Goal: Task Accomplishment & Management: Use online tool/utility

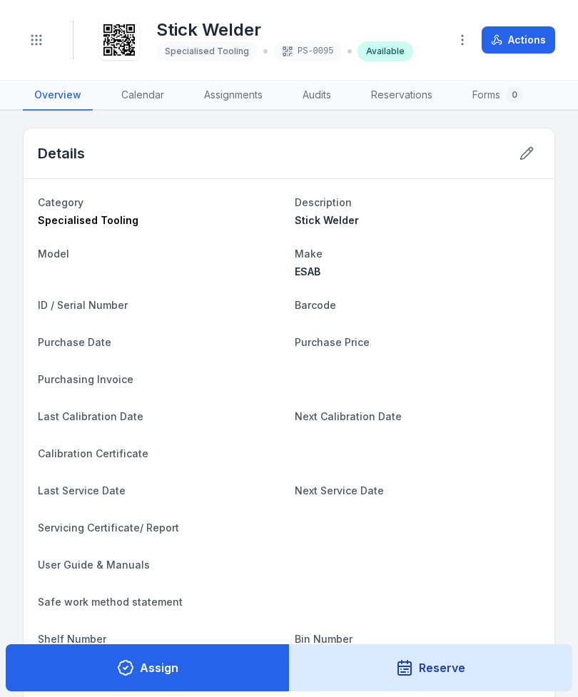
click at [48, 40] on button "Toggle Navigation" at bounding box center [36, 39] width 27 height 27
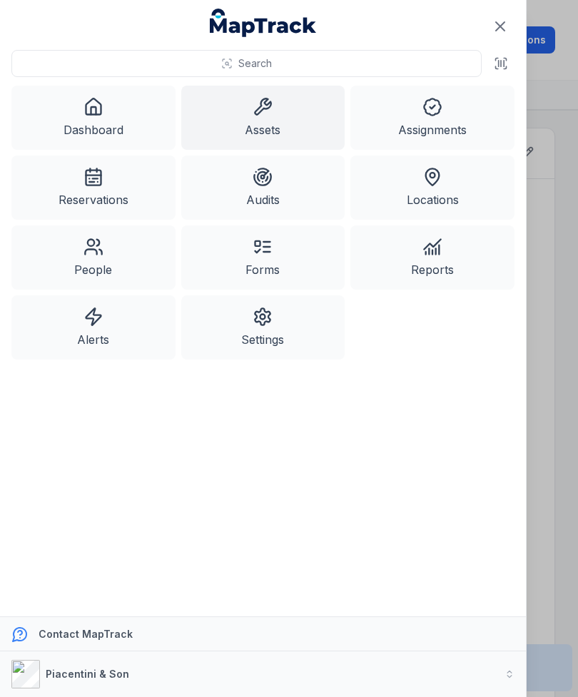
click at [277, 118] on link "Assets" at bounding box center [263, 118] width 164 height 64
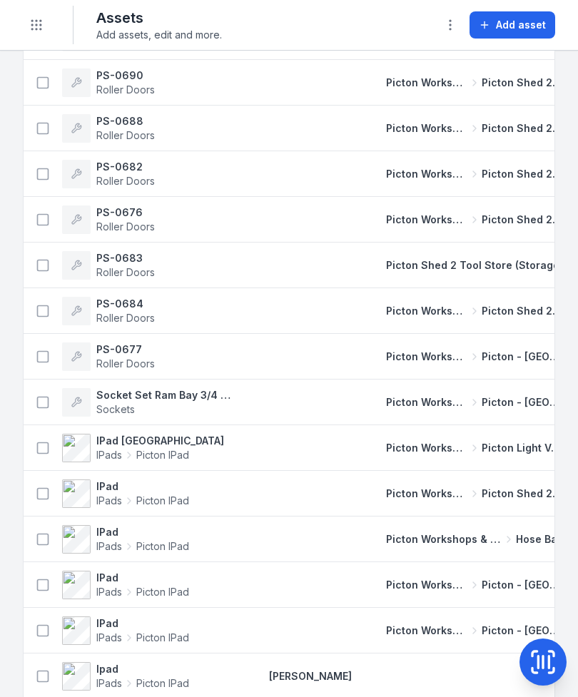
scroll to position [498, 0]
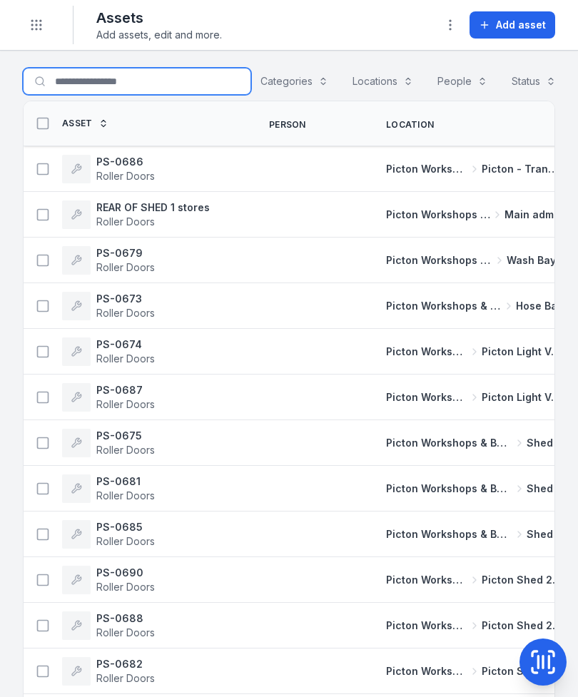
click at [64, 83] on input "Search for assets" at bounding box center [137, 81] width 228 height 27
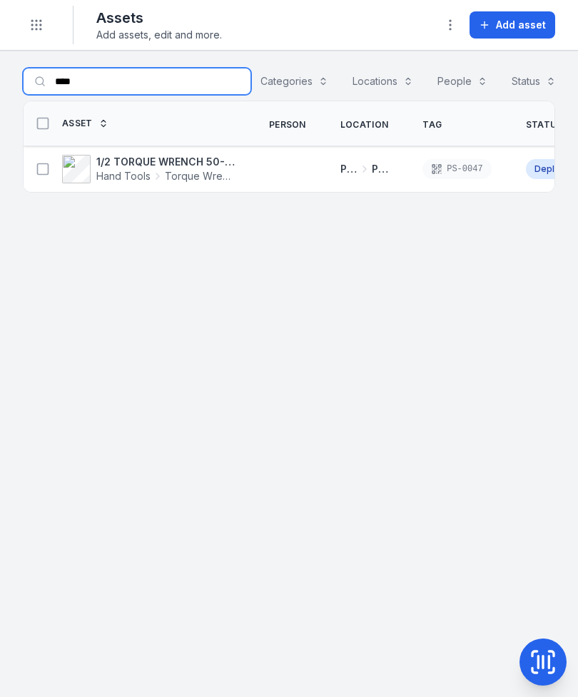
type input "****"
click at [36, 183] on div "1/2 TORQUE WRENCH 50-250 ft/lbs 1776 Hand Tools Torque Wrench" at bounding box center [131, 169] width 205 height 29
click at [43, 174] on rect at bounding box center [43, 168] width 11 height 11
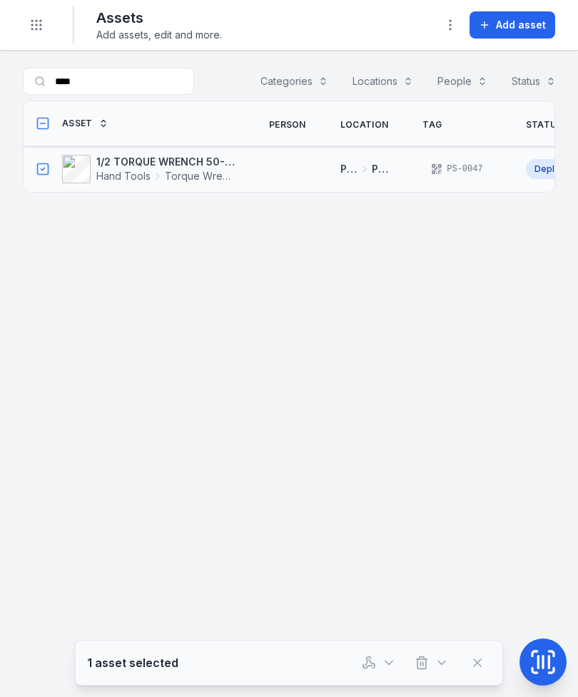
click at [364, 662] on icon "button" at bounding box center [369, 662] width 14 height 14
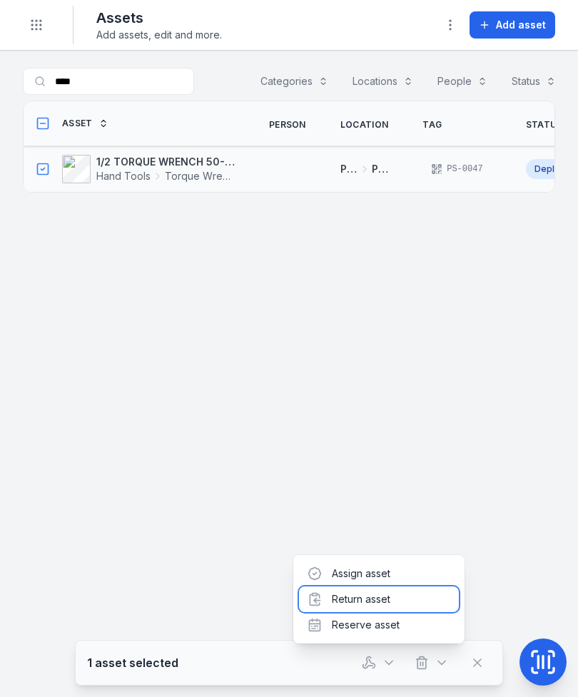
click at [391, 605] on div "Return asset" at bounding box center [379, 599] width 160 height 26
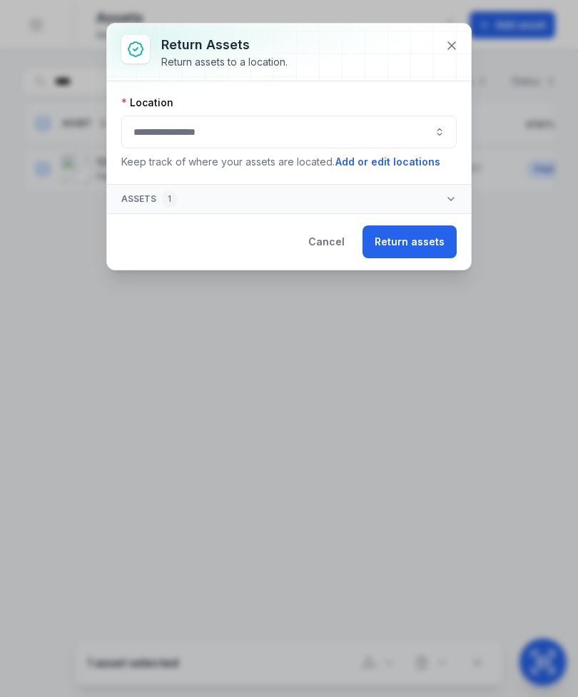
click at [367, 148] on button "button" at bounding box center [288, 132] width 335 height 33
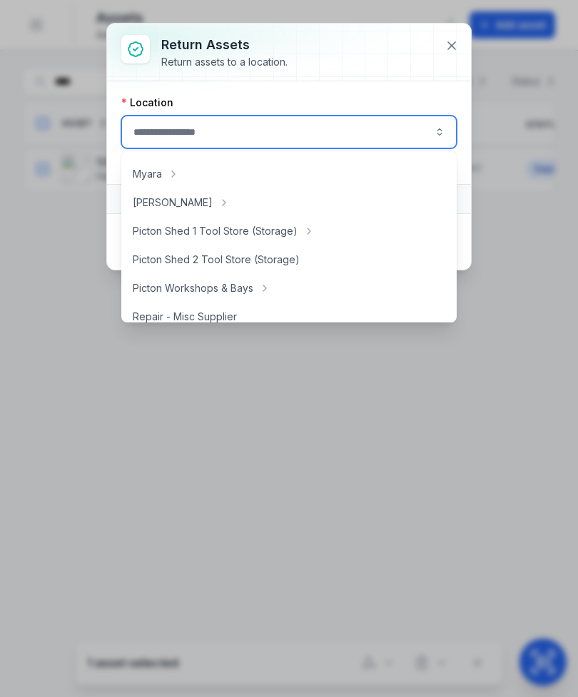
scroll to position [222, 0]
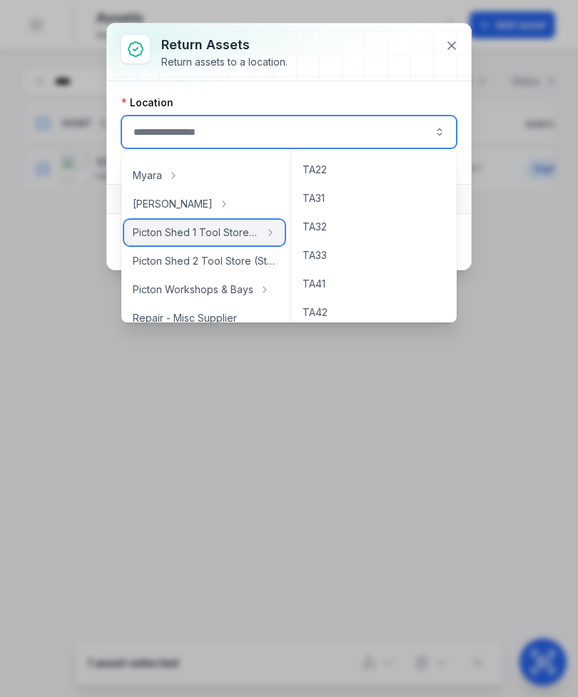
click at [251, 229] on span "Picton Shed 1 Tool Store (Storage)" at bounding box center [196, 232] width 126 height 14
type input "**********"
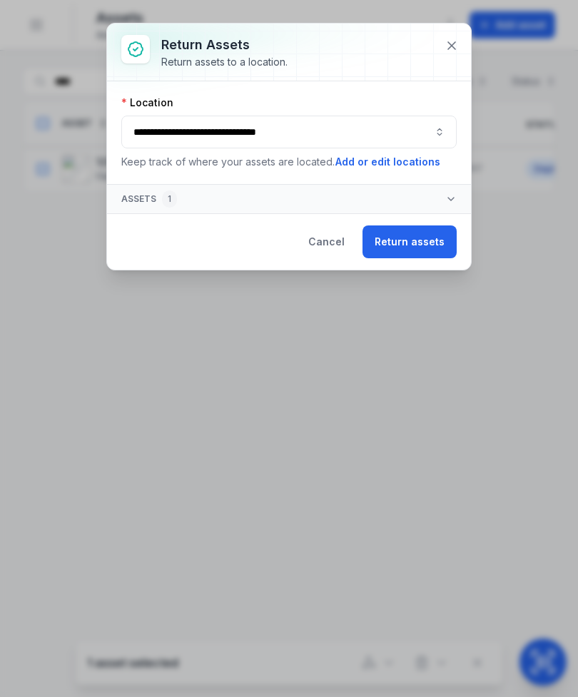
click at [423, 256] on button "Return assets" at bounding box center [409, 241] width 94 height 33
